Goal: Check status

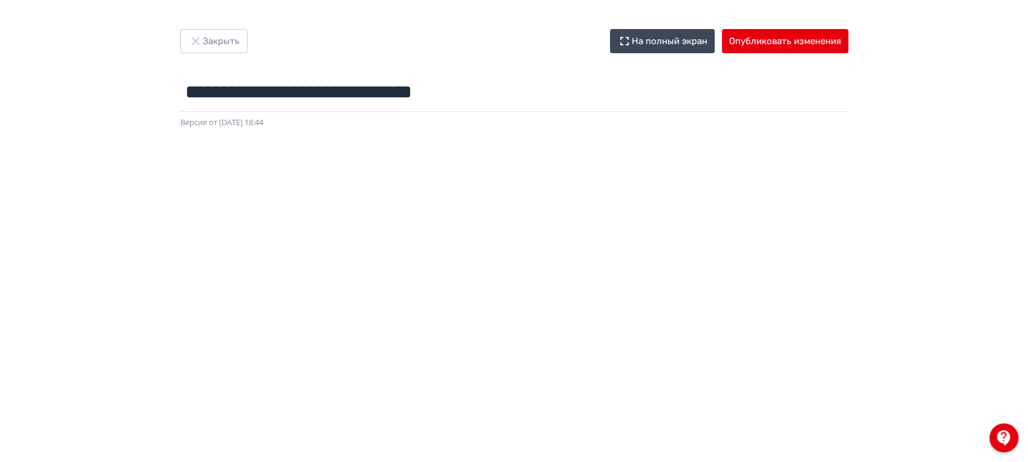
click at [521, 30] on div "Закрыть На полный экран Опубликовать изменения" at bounding box center [514, 41] width 668 height 24
click at [205, 42] on button "Закрыть" at bounding box center [213, 41] width 67 height 24
click at [785, 33] on button "Опубликовать изменения" at bounding box center [785, 41] width 126 height 24
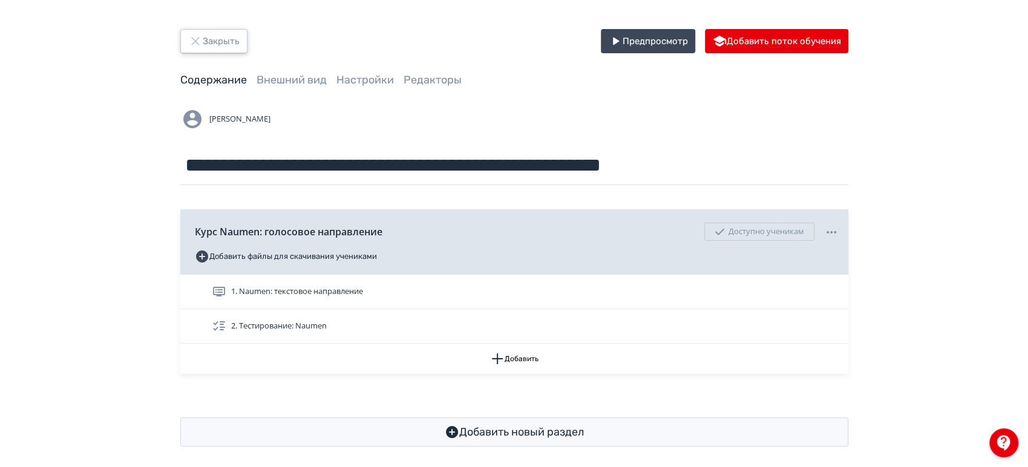
click at [225, 32] on button "Закрыть" at bounding box center [213, 41] width 67 height 24
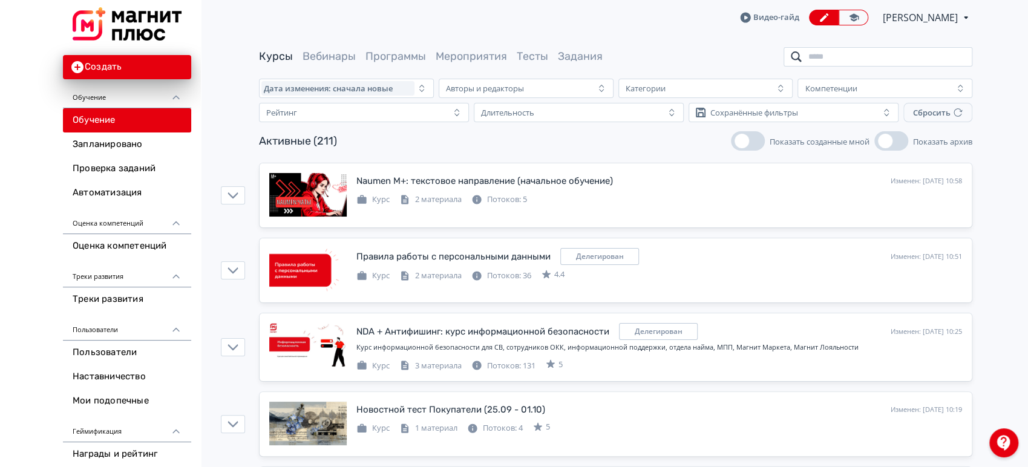
click at [845, 57] on input "search" at bounding box center [878, 56] width 189 height 19
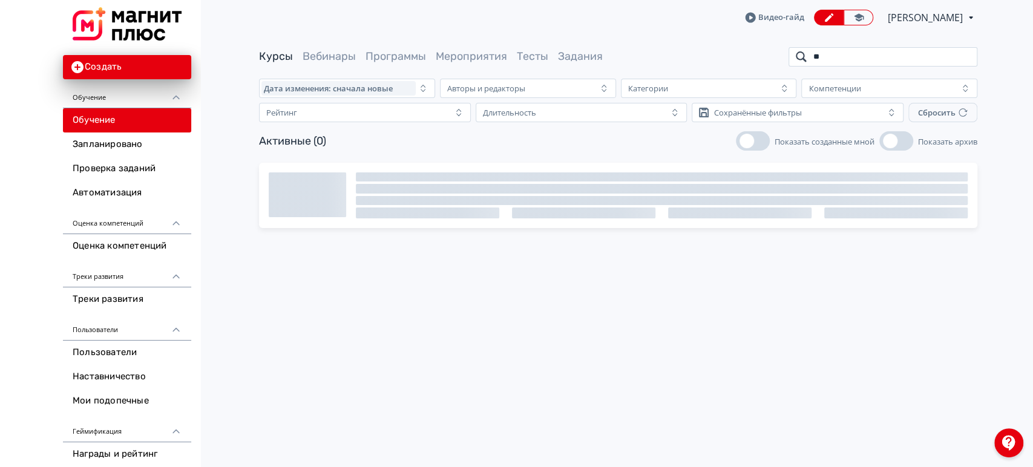
type input "**"
click at [629, 132] on div "Активные (0) Показать созданные мной Показать архив" at bounding box center [618, 140] width 718 height 19
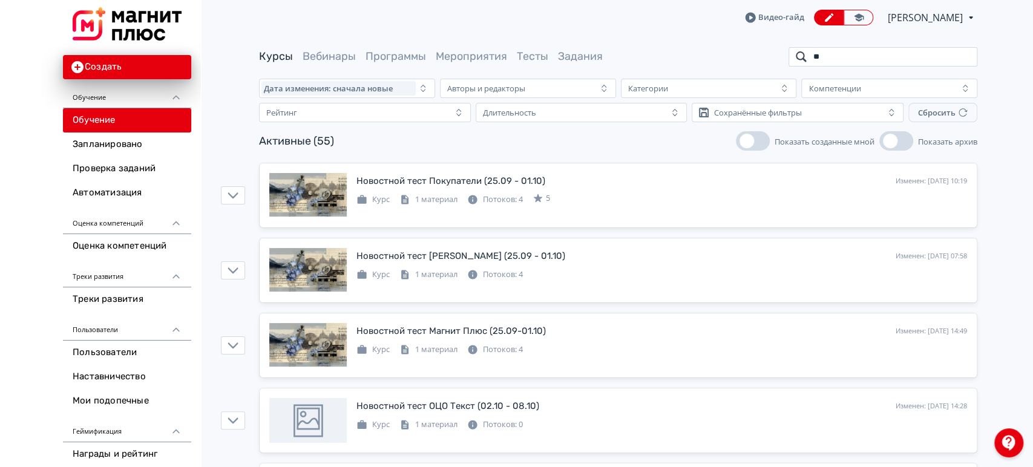
click at [854, 61] on input "**" at bounding box center [883, 56] width 189 height 19
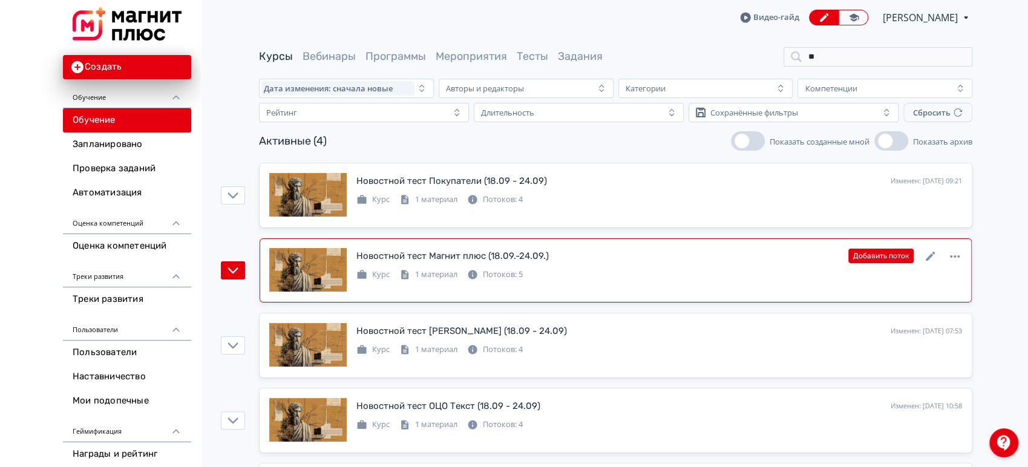
click at [687, 260] on div "Новостной тест Магнит плюс (18.09.-24.09.) Изменен: 24.09.2025 в 12:33 Добавить…" at bounding box center [659, 256] width 606 height 16
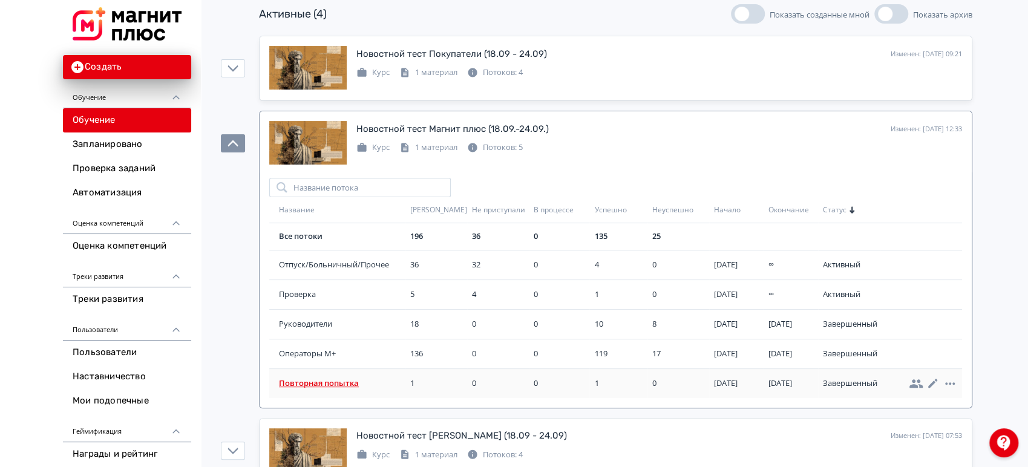
scroll to position [134, 0]
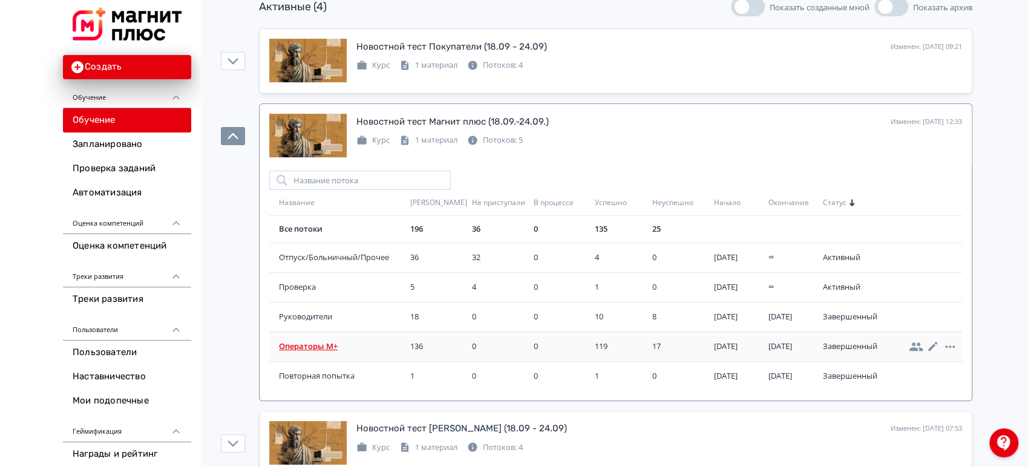
click at [313, 345] on span "Операторы М+" at bounding box center [342, 347] width 126 height 12
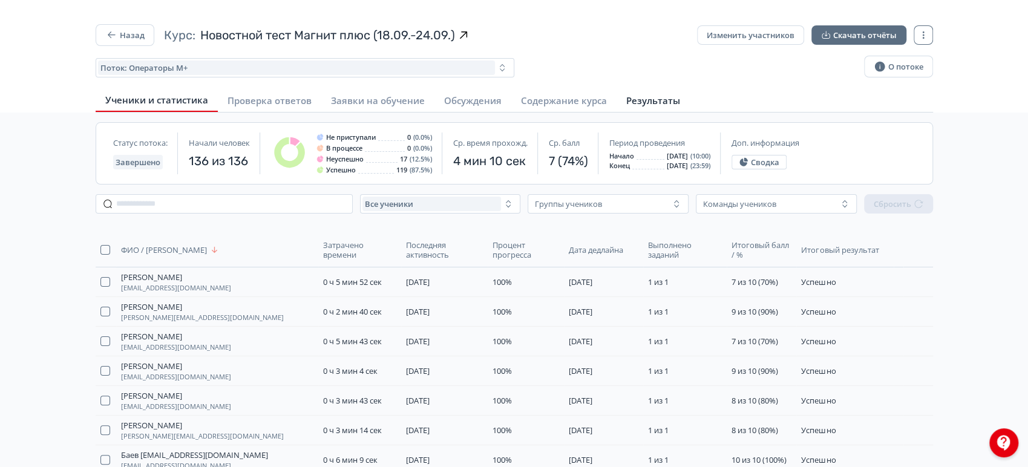
click at [669, 103] on span "Результаты" at bounding box center [653, 100] width 54 height 12
